Goal: Navigation & Orientation: Find specific page/section

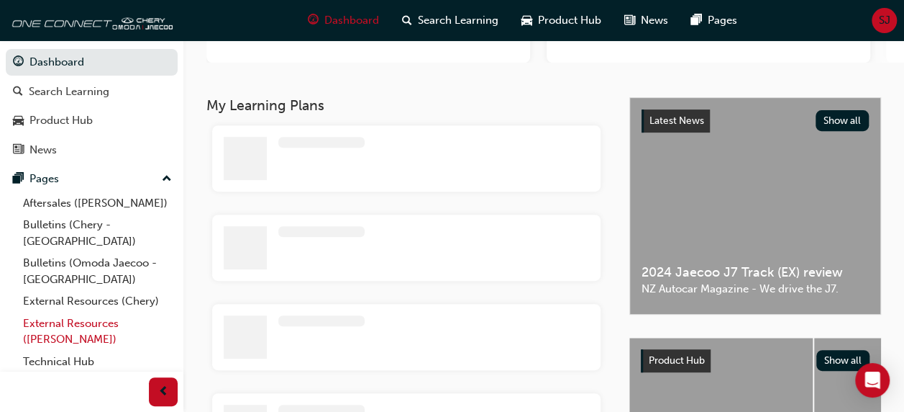
scroll to position [23, 0]
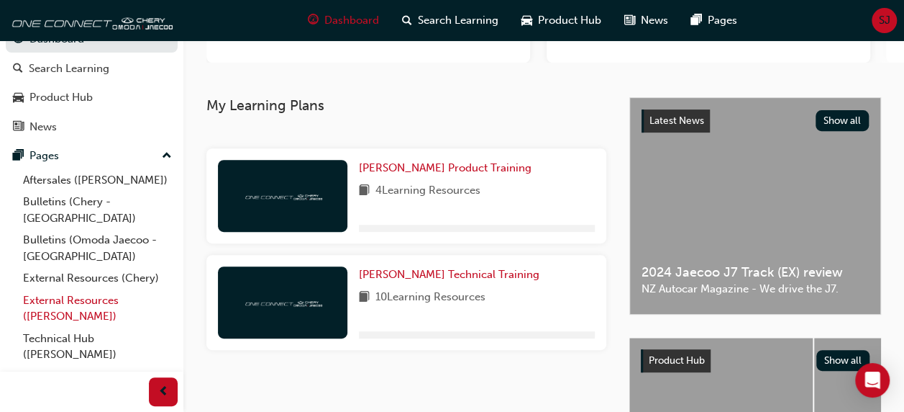
click at [49, 289] on link "External Resources ([PERSON_NAME])" at bounding box center [97, 308] width 160 height 38
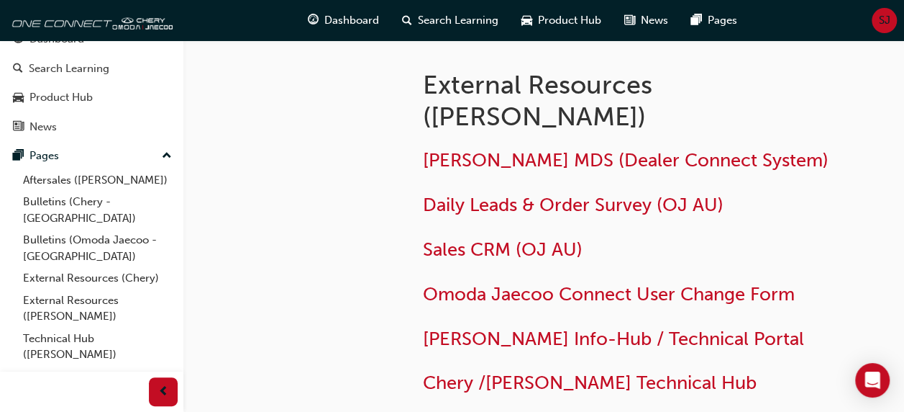
scroll to position [132, 0]
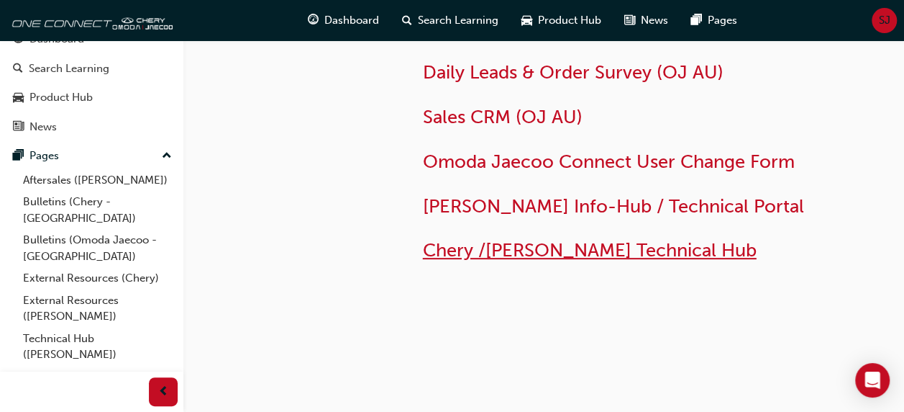
click at [560, 251] on span "Chery /[PERSON_NAME] Technical Hub" at bounding box center [590, 250] width 334 height 22
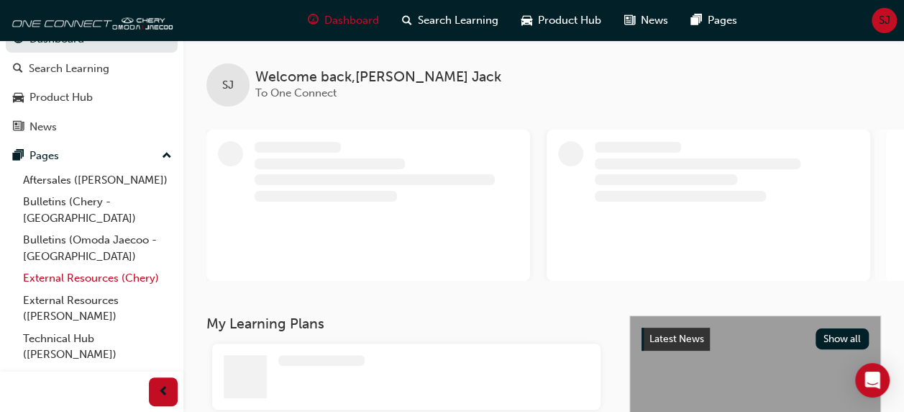
scroll to position [22, 0]
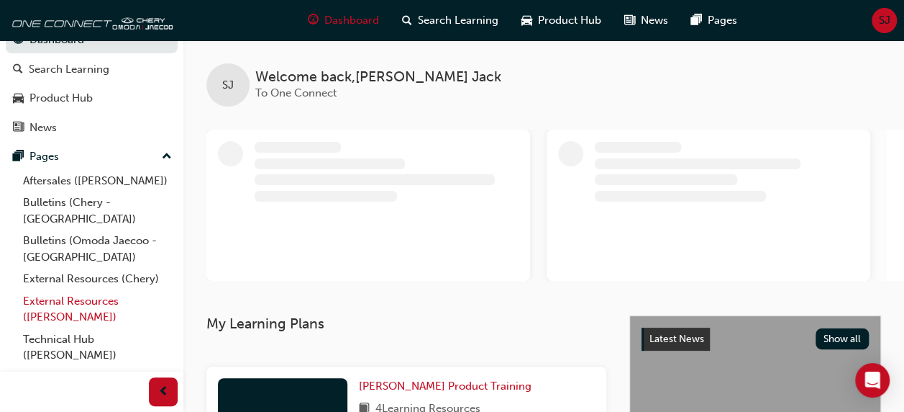
click at [74, 290] on link "External Resources ([PERSON_NAME])" at bounding box center [97, 309] width 160 height 38
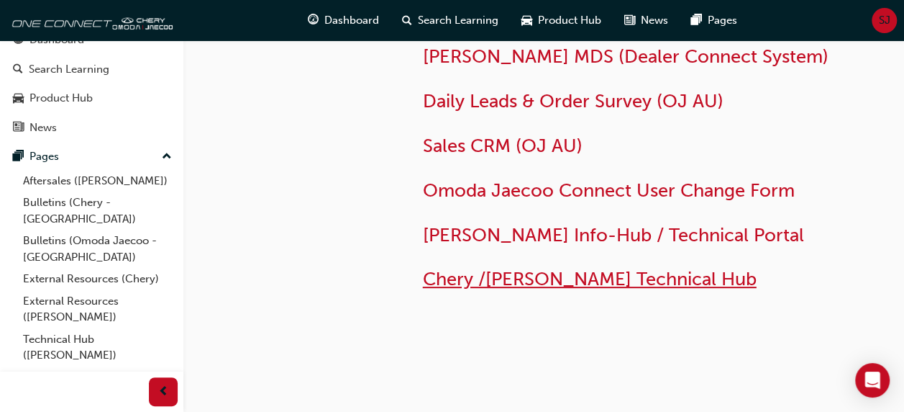
scroll to position [132, 0]
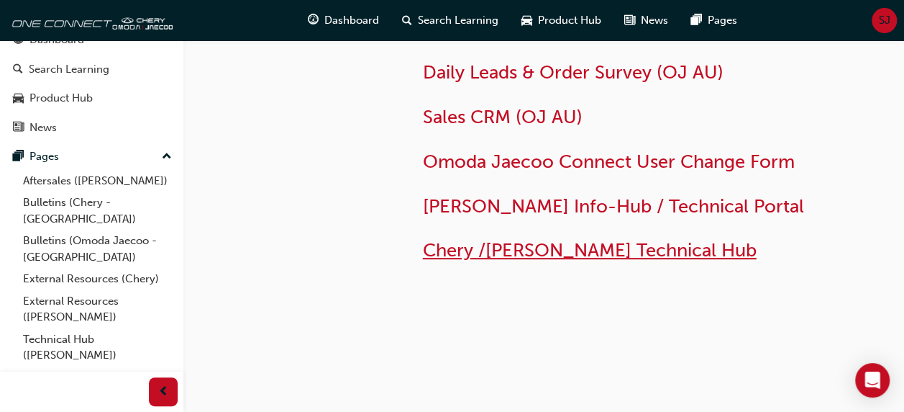
click at [544, 254] on span "Chery /[PERSON_NAME] Technical Hub" at bounding box center [590, 250] width 334 height 22
